Goal: Communication & Community: Participate in discussion

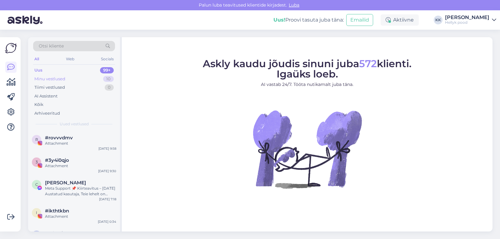
click at [59, 79] on div "Minu vestlused" at bounding box center [49, 79] width 31 height 6
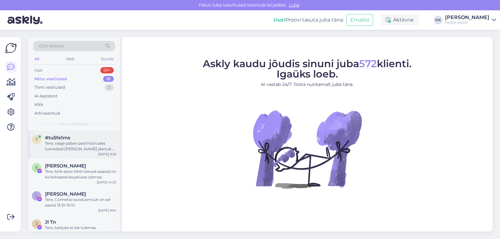
click at [78, 140] on div "#tu5fe1ms" at bounding box center [80, 138] width 71 height 6
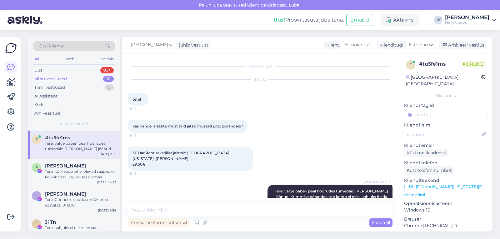
scroll to position [7, 0]
